Goal: Transaction & Acquisition: Book appointment/travel/reservation

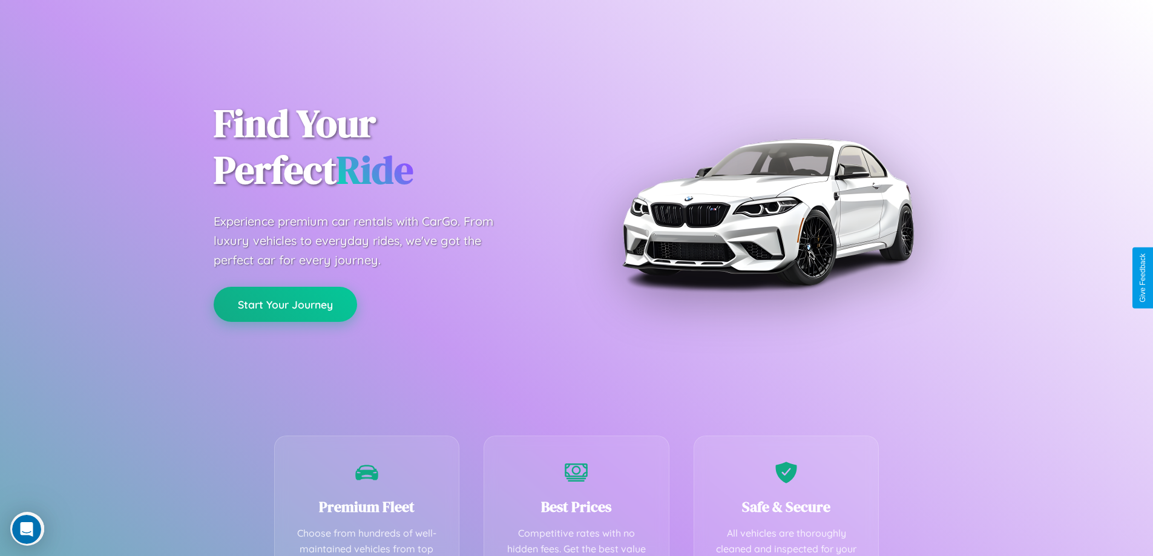
click at [285, 304] on button "Start Your Journey" at bounding box center [285, 304] width 143 height 35
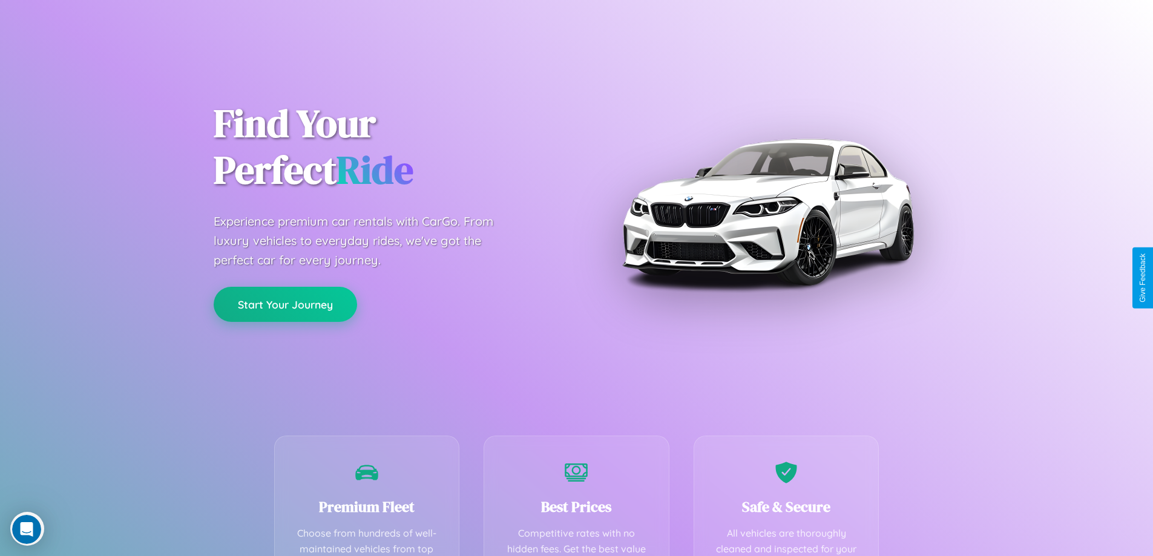
click at [285, 304] on button "Start Your Journey" at bounding box center [285, 304] width 143 height 35
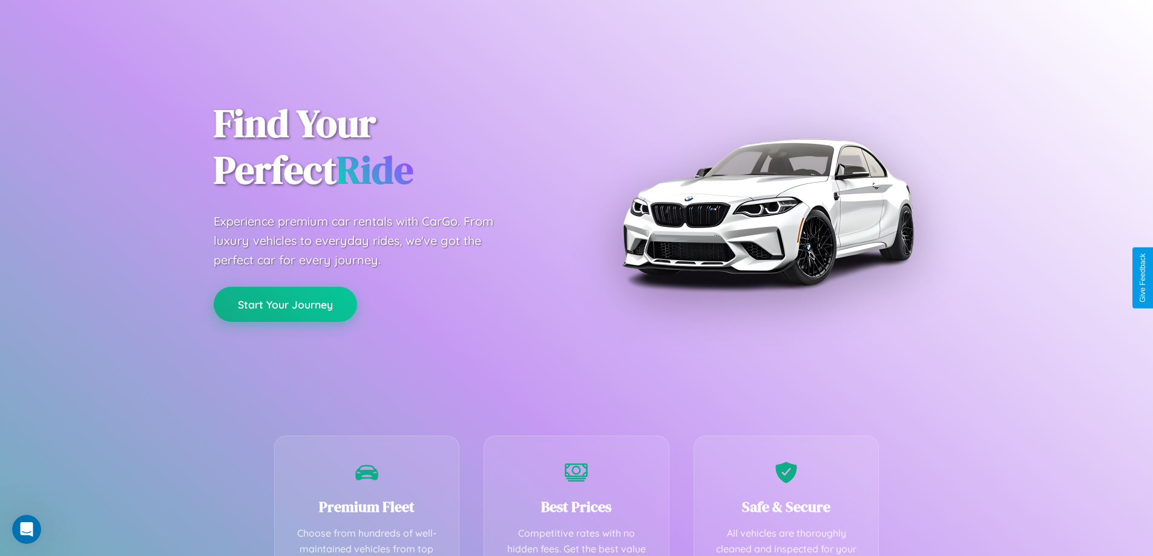
click at [285, 304] on button "Start Your Journey" at bounding box center [285, 304] width 143 height 35
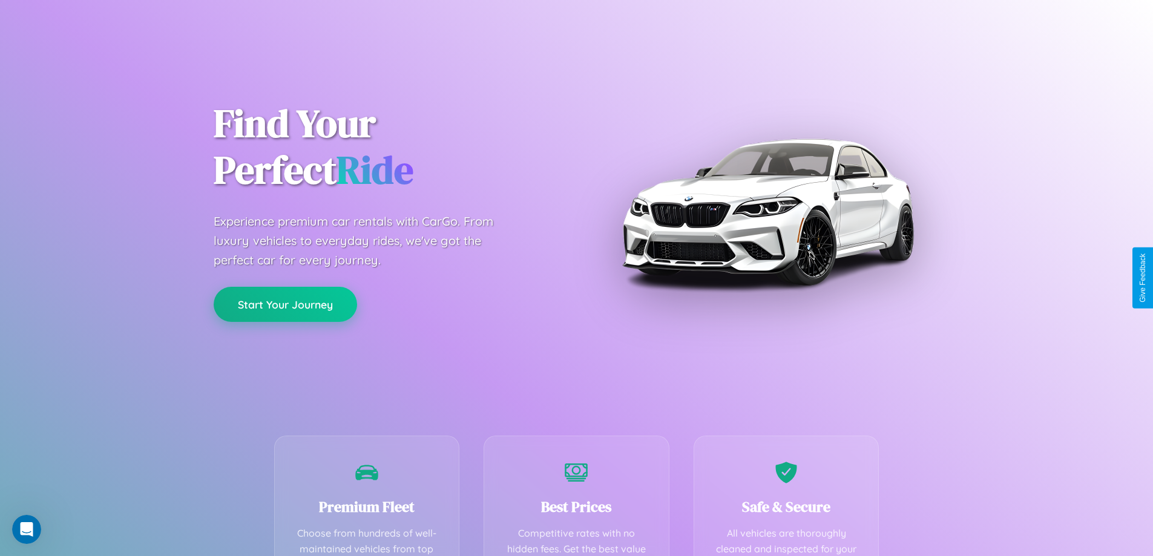
click at [285, 304] on button "Start Your Journey" at bounding box center [285, 304] width 143 height 35
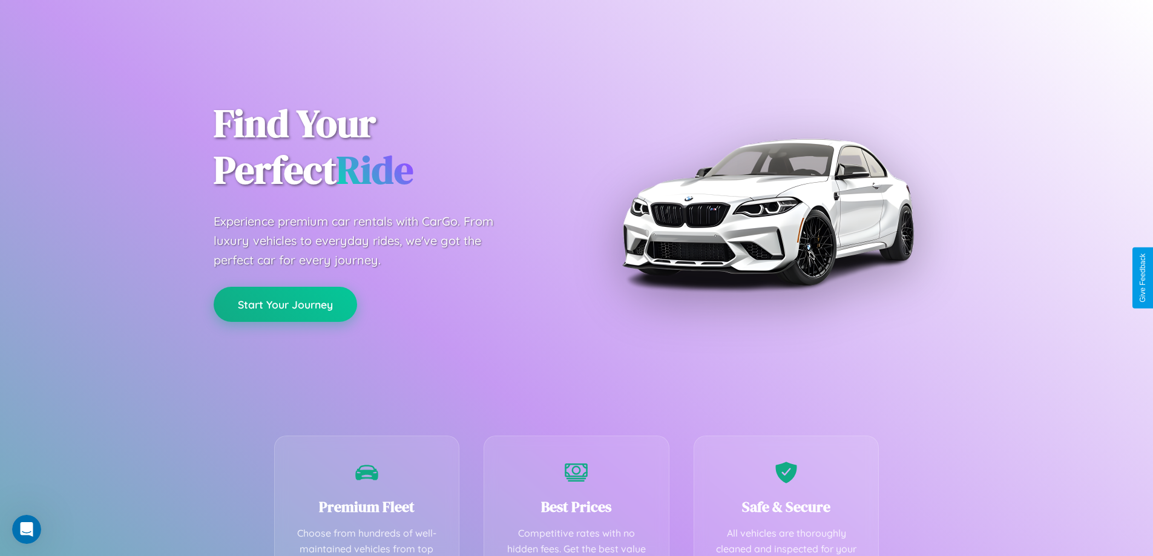
click at [285, 304] on button "Start Your Journey" at bounding box center [285, 304] width 143 height 35
